Goal: Task Accomplishment & Management: Use online tool/utility

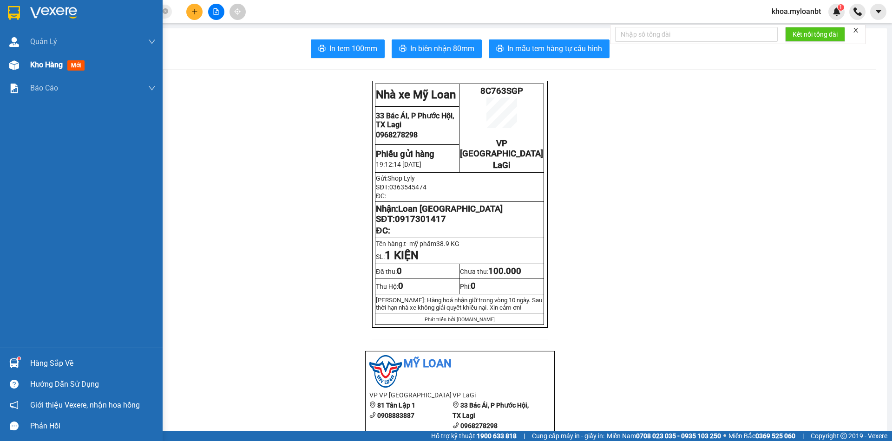
click at [21, 66] on div at bounding box center [14, 65] width 16 height 16
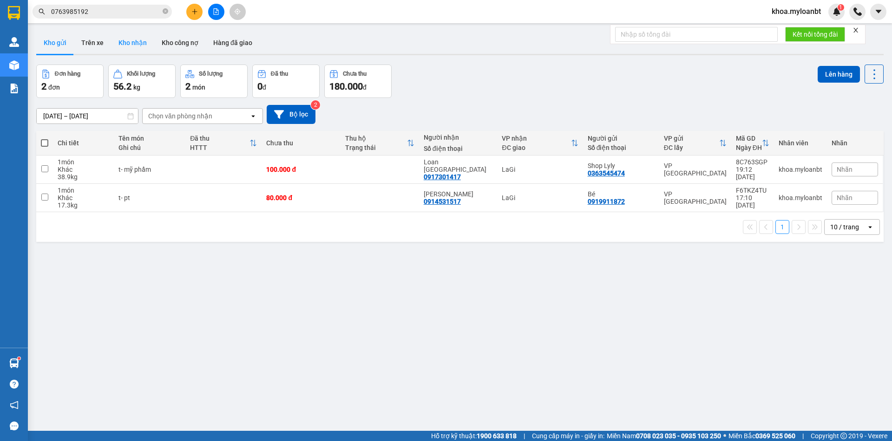
click at [136, 48] on button "Kho nhận" at bounding box center [132, 43] width 43 height 22
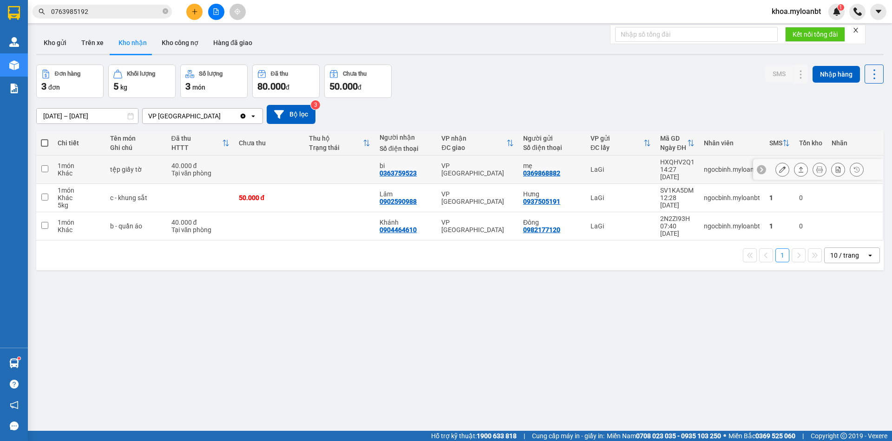
click at [797, 169] on button at bounding box center [800, 170] width 13 height 16
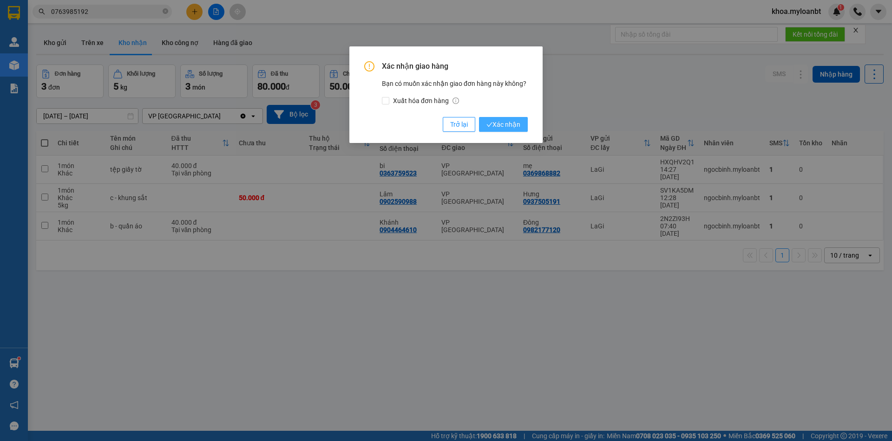
click at [510, 129] on span "Xác nhận" at bounding box center [503, 124] width 34 height 10
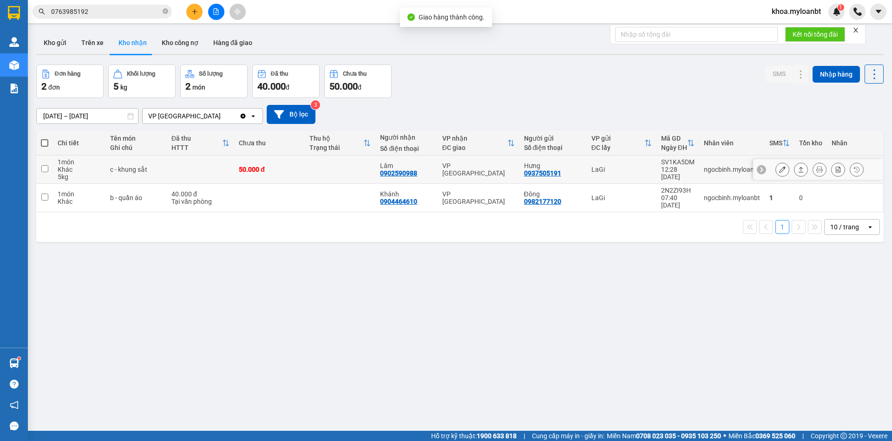
click at [797, 169] on icon at bounding box center [800, 169] width 7 height 7
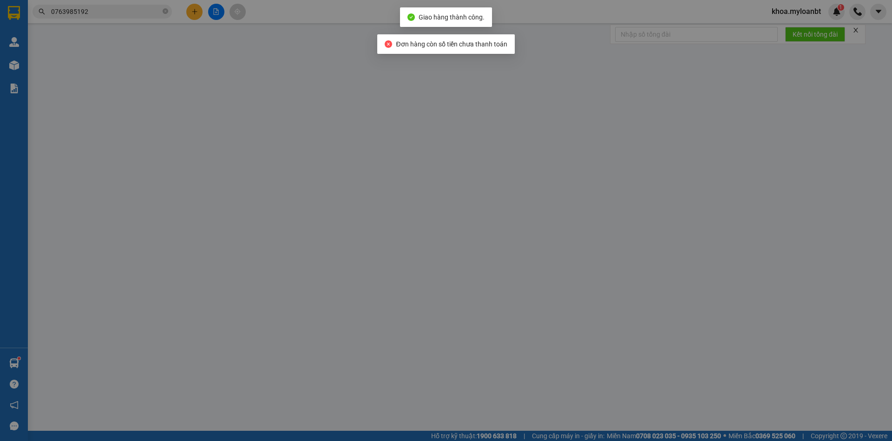
type input "0937505191"
type input "Hưng"
type input "0902590988"
type input "Lâm"
type input "50.000"
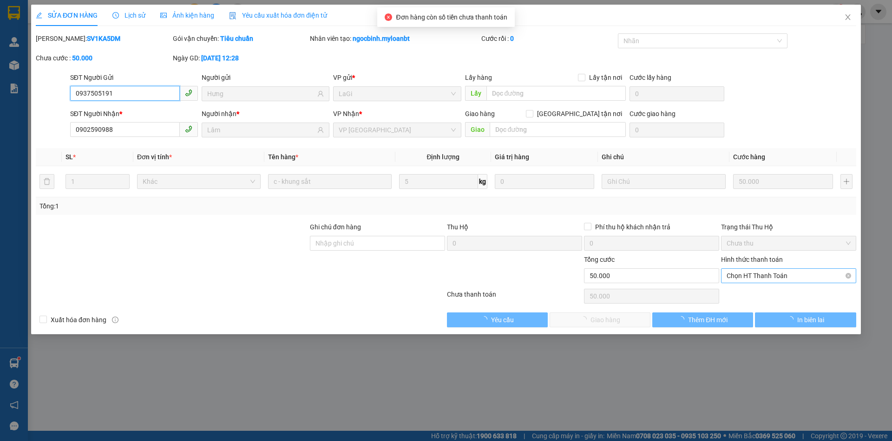
click at [751, 276] on span "Chọn HT Thanh Toán" at bounding box center [788, 276] width 124 height 14
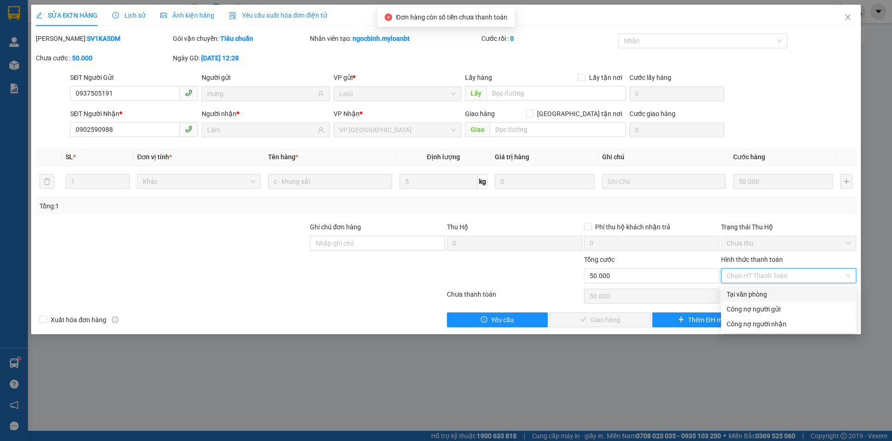
drag, startPoint x: 746, startPoint y: 290, endPoint x: 729, endPoint y: 299, distance: 18.9
click at [746, 290] on div "Tại văn phòng" at bounding box center [788, 294] width 124 height 10
type input "0"
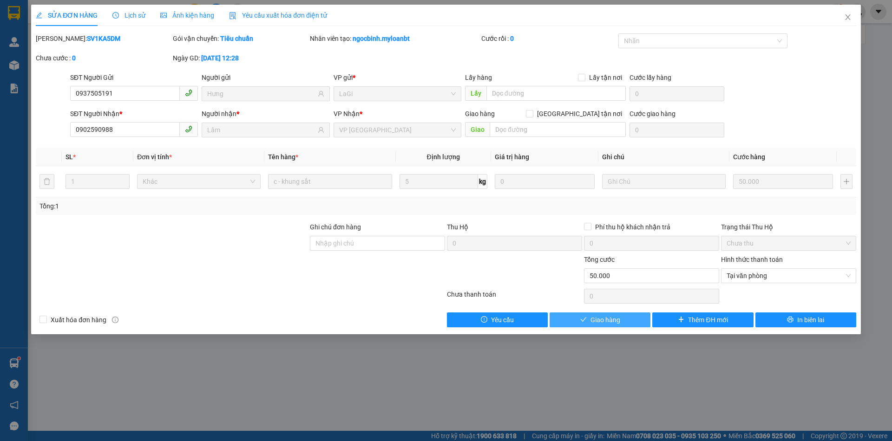
click at [625, 323] on button "Giao hàng" at bounding box center [599, 319] width 101 height 15
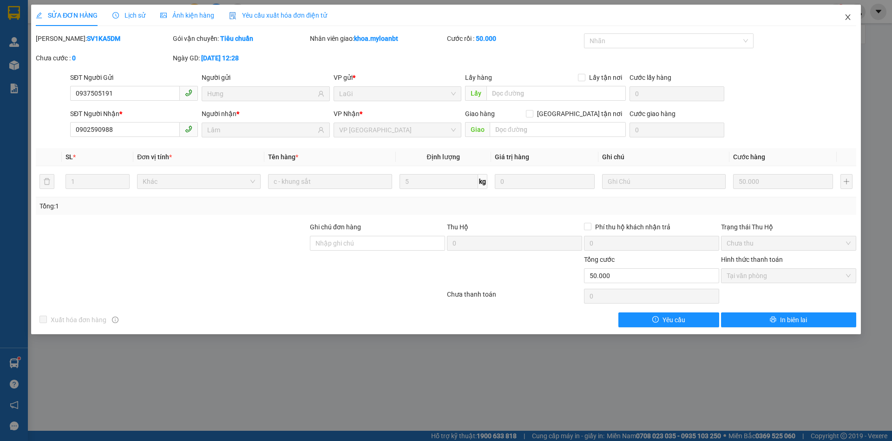
click at [841, 27] on span "Close" at bounding box center [847, 18] width 26 height 26
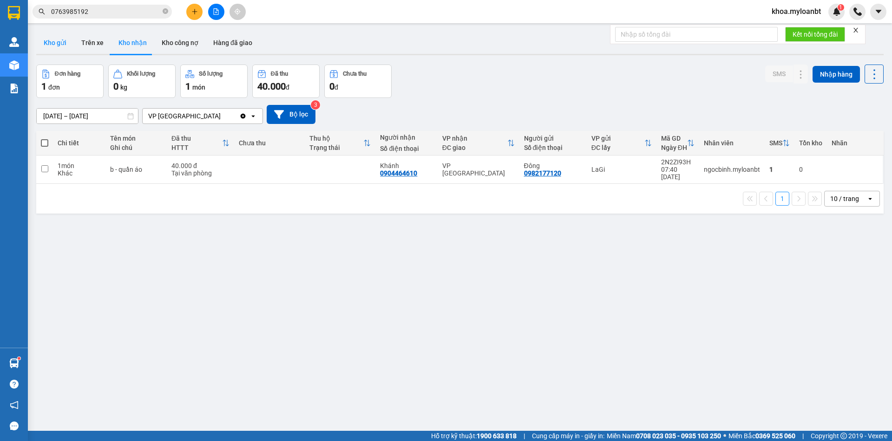
click at [56, 51] on button "Kho gửi" at bounding box center [55, 43] width 38 height 22
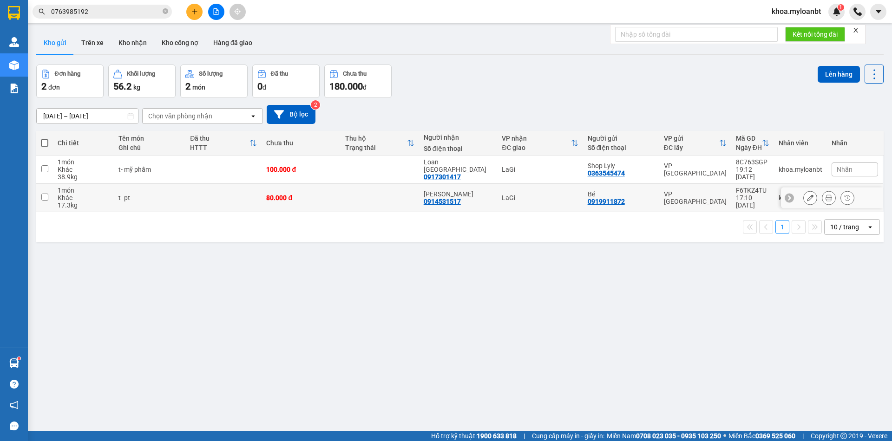
click at [149, 204] on td "t- pt" at bounding box center [150, 198] width 72 height 28
checkbox input "true"
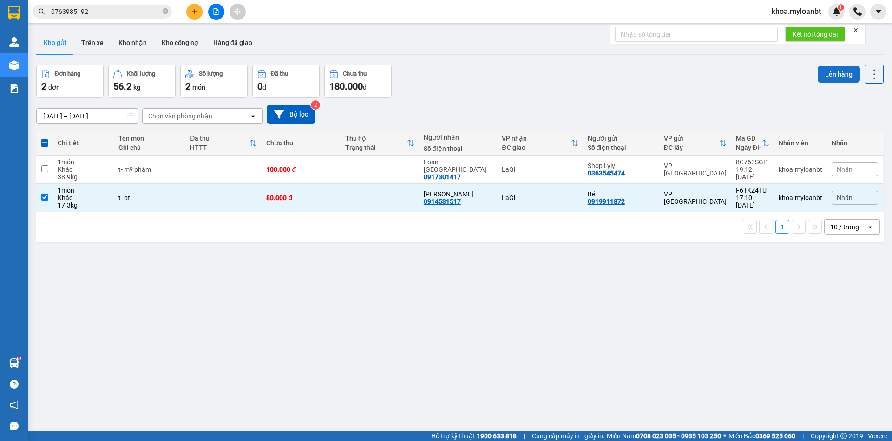
click at [821, 78] on button "Lên hàng" at bounding box center [838, 74] width 42 height 17
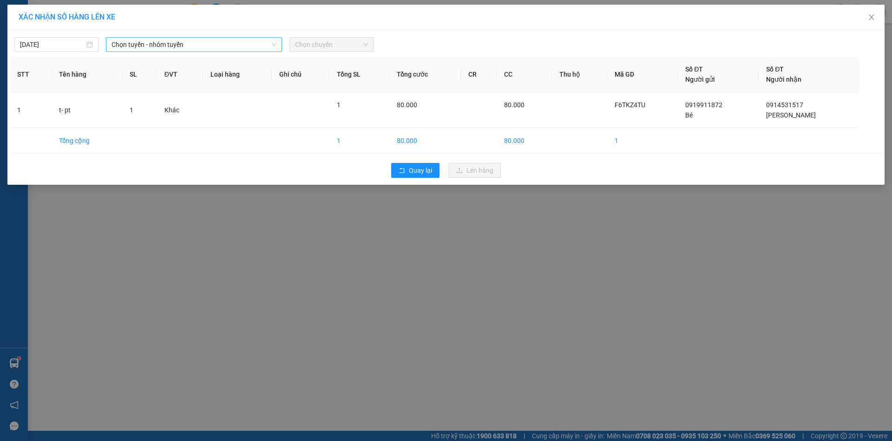
click at [182, 46] on span "Chọn tuyến - nhóm tuyến" at bounding box center [193, 45] width 165 height 14
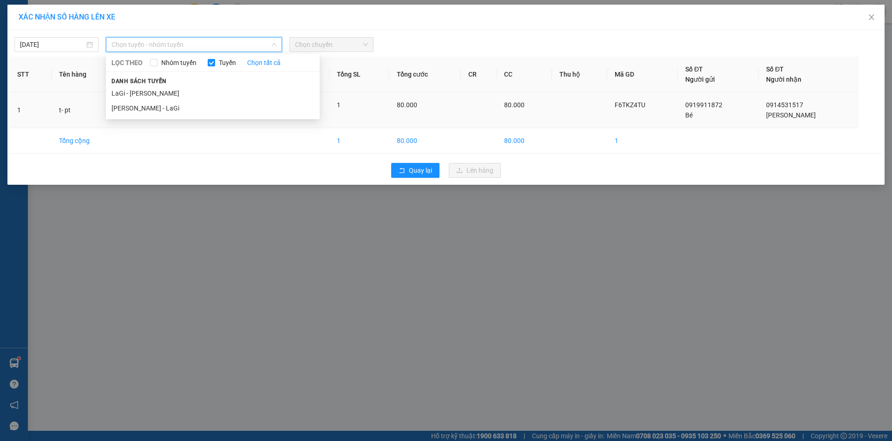
drag, startPoint x: 151, startPoint y: 102, endPoint x: 161, endPoint y: 98, distance: 10.4
click at [151, 102] on li "[PERSON_NAME] - LaGi" at bounding box center [213, 108] width 214 height 15
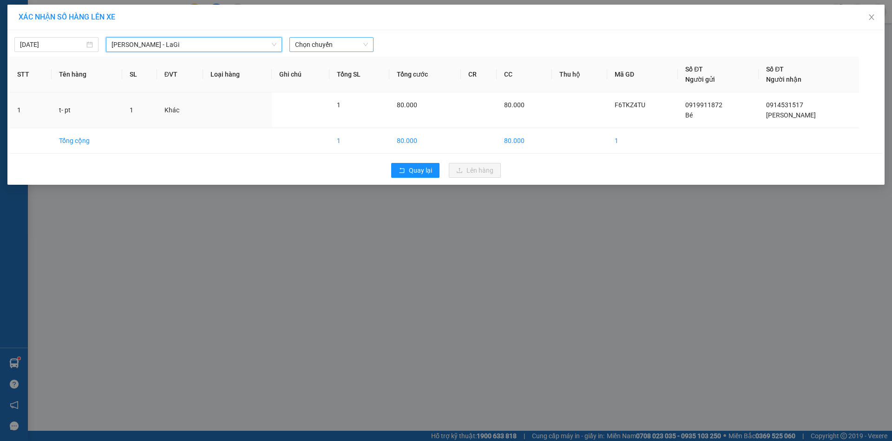
click at [277, 45] on div "[PERSON_NAME] - LaGi" at bounding box center [194, 44] width 176 height 15
click at [312, 44] on span "Chọn chuyến" at bounding box center [331, 45] width 73 height 14
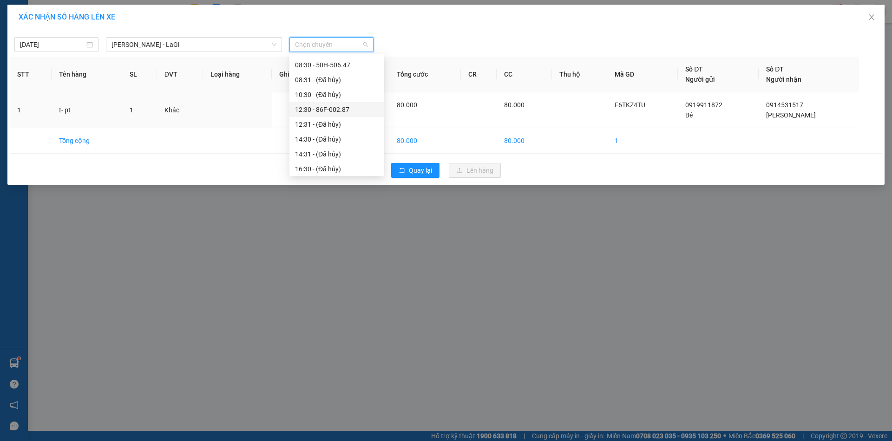
scroll to position [74, 0]
click at [340, 137] on div "18:30 - 86F-001.38" at bounding box center [337, 137] width 84 height 10
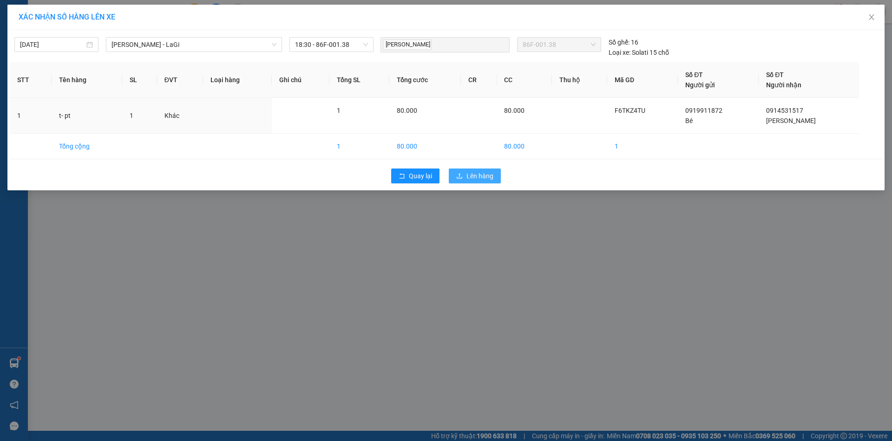
click at [461, 176] on icon "upload" at bounding box center [459, 176] width 7 height 7
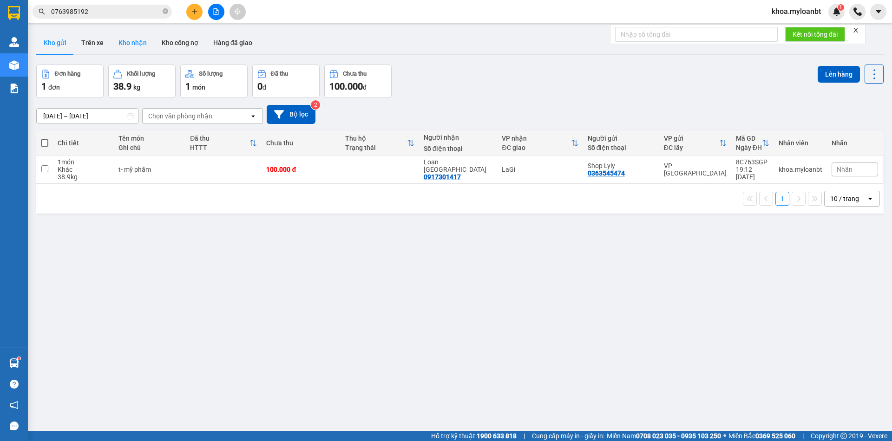
click at [138, 49] on button "Kho nhận" at bounding box center [132, 43] width 43 height 22
